Goal: Task Accomplishment & Management: Complete application form

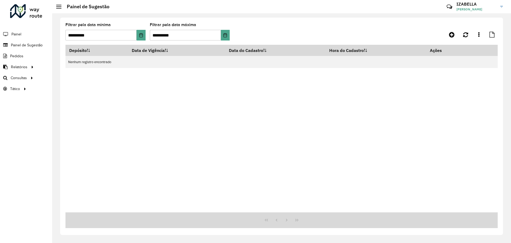
click at [245, 118] on div "Depósito Data de Vigência Data do Cadastro Hora do Cadastro Ações Nenhum regist…" at bounding box center [282, 129] width 432 height 168
click at [454, 33] on icon at bounding box center [452, 34] width 6 height 6
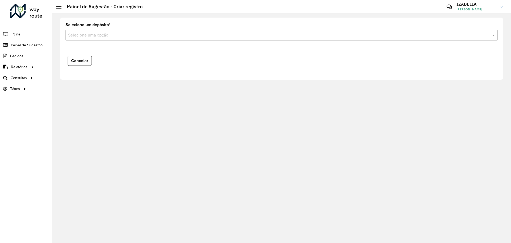
click at [91, 33] on input "text" at bounding box center [276, 35] width 417 height 6
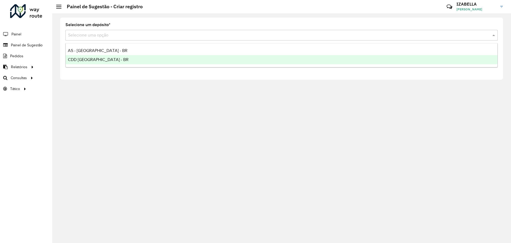
click at [87, 58] on span "CDD [GEOGRAPHIC_DATA] - BR" at bounding box center [98, 59] width 61 height 5
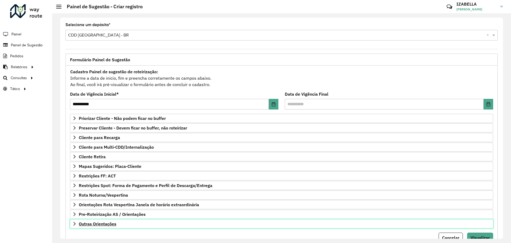
click at [118, 227] on link "Outras Orientações" at bounding box center [281, 223] width 423 height 9
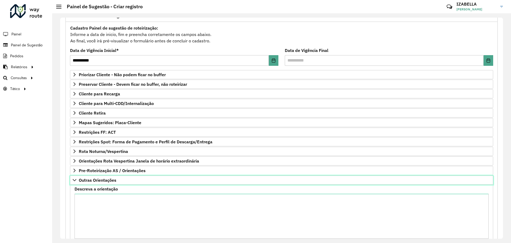
scroll to position [75, 0]
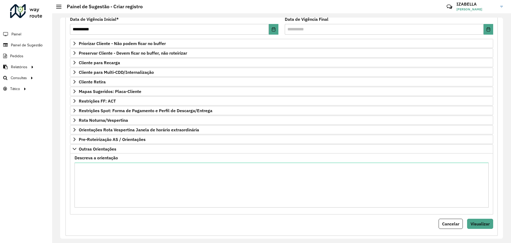
click at [190, 223] on div "Cancelar Visualizar" at bounding box center [281, 224] width 423 height 10
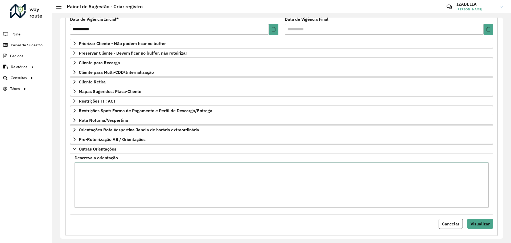
click at [193, 185] on textarea "Descreva a orientação" at bounding box center [282, 184] width 414 height 45
paste textarea "**********"
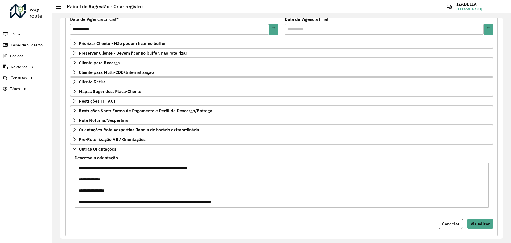
scroll to position [226, 0]
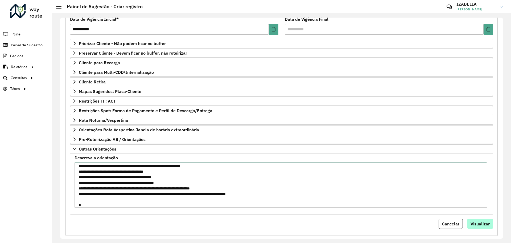
type textarea "**********"
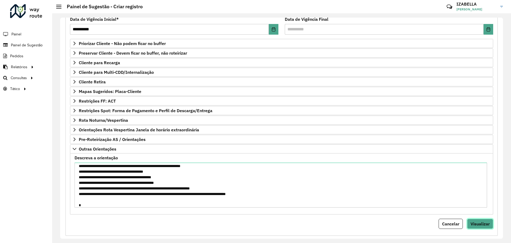
drag, startPoint x: 485, startPoint y: 223, endPoint x: 483, endPoint y: 218, distance: 4.9
click at [485, 223] on span "Visualizar" at bounding box center [480, 223] width 19 height 5
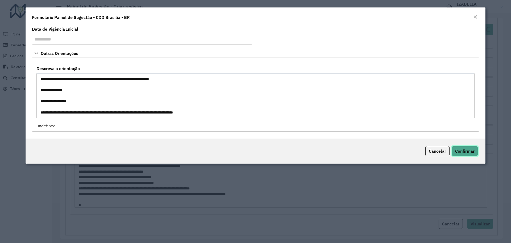
click at [460, 150] on span "Confirmar" at bounding box center [464, 150] width 19 height 5
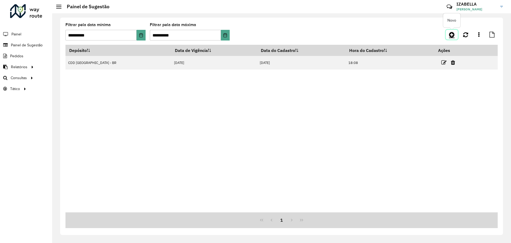
click at [449, 31] on link at bounding box center [452, 35] width 12 height 10
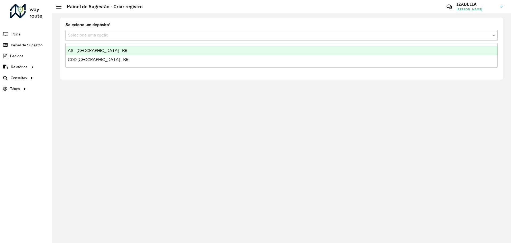
click at [107, 34] on input "text" at bounding box center [276, 35] width 417 height 6
click at [95, 48] on span "AS - [GEOGRAPHIC_DATA] - BR" at bounding box center [98, 50] width 60 height 5
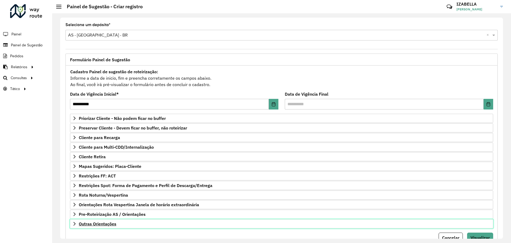
click at [118, 222] on link "Outras Orientações" at bounding box center [281, 223] width 423 height 9
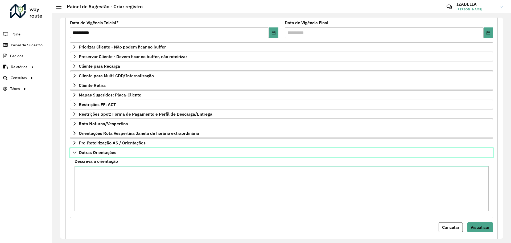
scroll to position [79, 0]
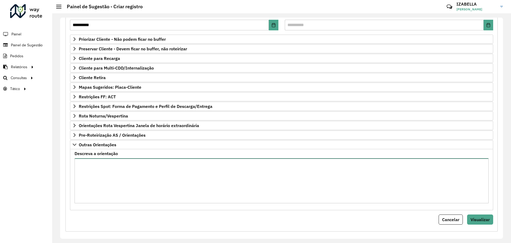
click at [173, 182] on textarea "Descreva a orientação" at bounding box center [282, 180] width 414 height 45
paste textarea "**********"
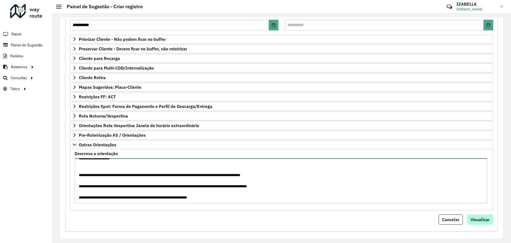
type textarea "**********"
click at [475, 215] on button "Visualizar" at bounding box center [480, 219] width 26 height 10
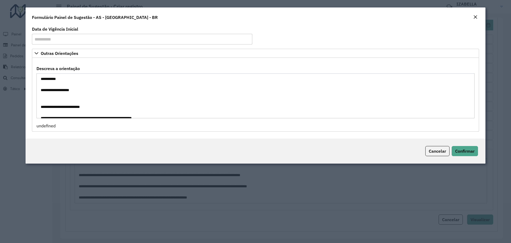
click at [474, 143] on div "Cancelar Confirmar" at bounding box center [256, 150] width 460 height 25
click at [472, 146] on button "Confirmar" at bounding box center [465, 151] width 26 height 10
